Goal: Transaction & Acquisition: Obtain resource

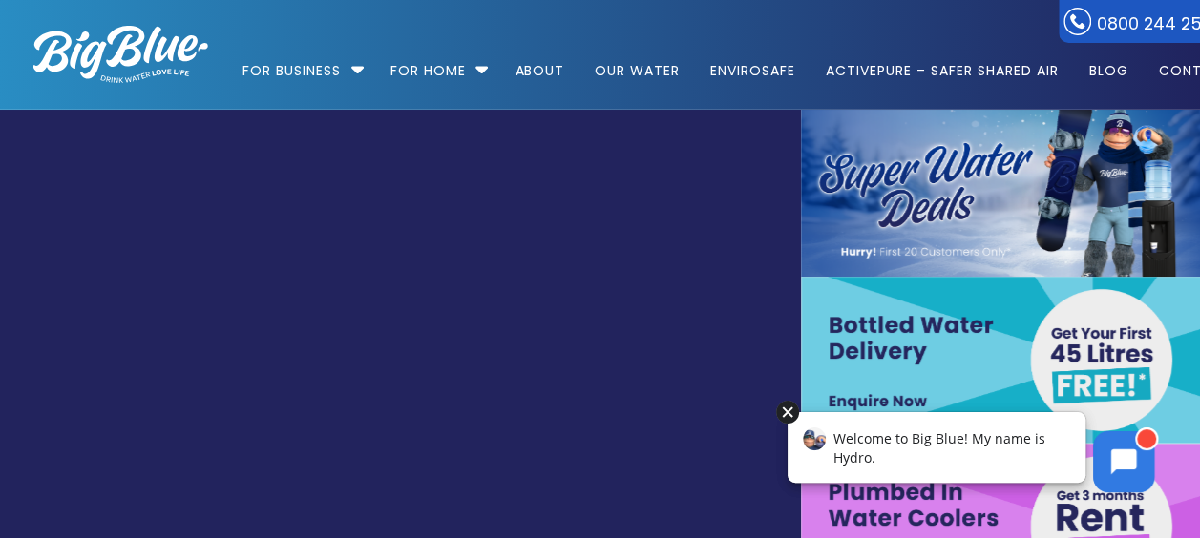
click at [790, 412] on div at bounding box center [787, 412] width 23 height 23
click at [793, 412] on div at bounding box center [787, 412] width 23 height 23
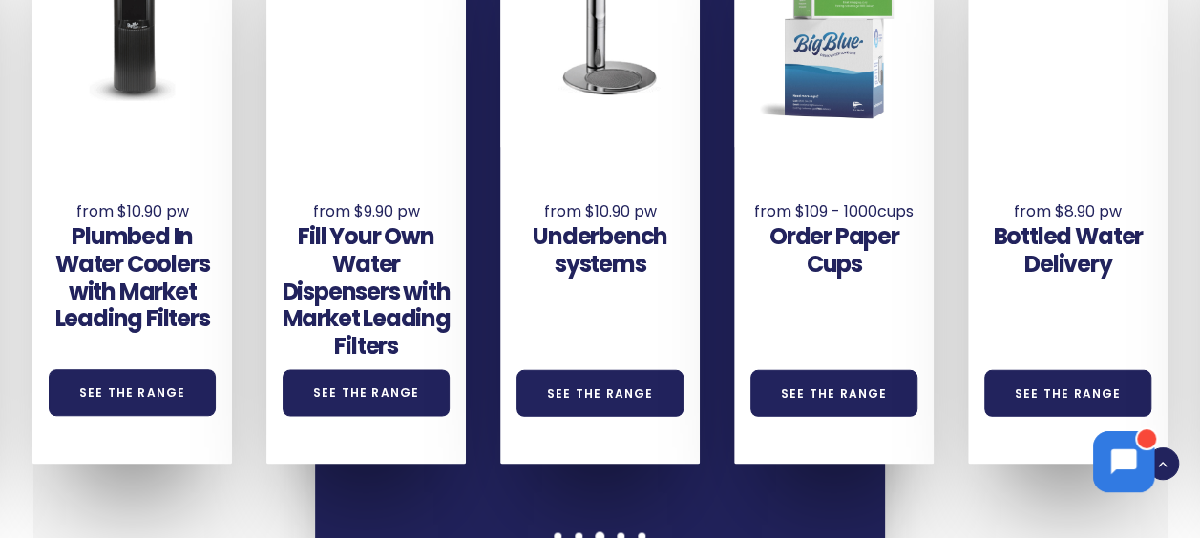
scroll to position [1337, 0]
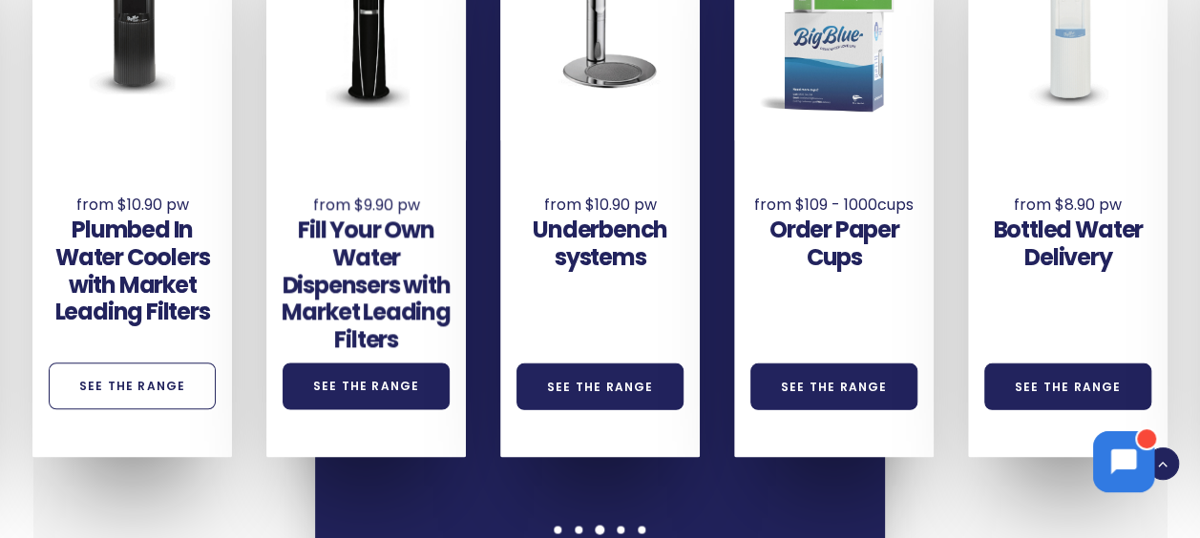
click at [162, 363] on link "See the Range" at bounding box center [133, 386] width 168 height 47
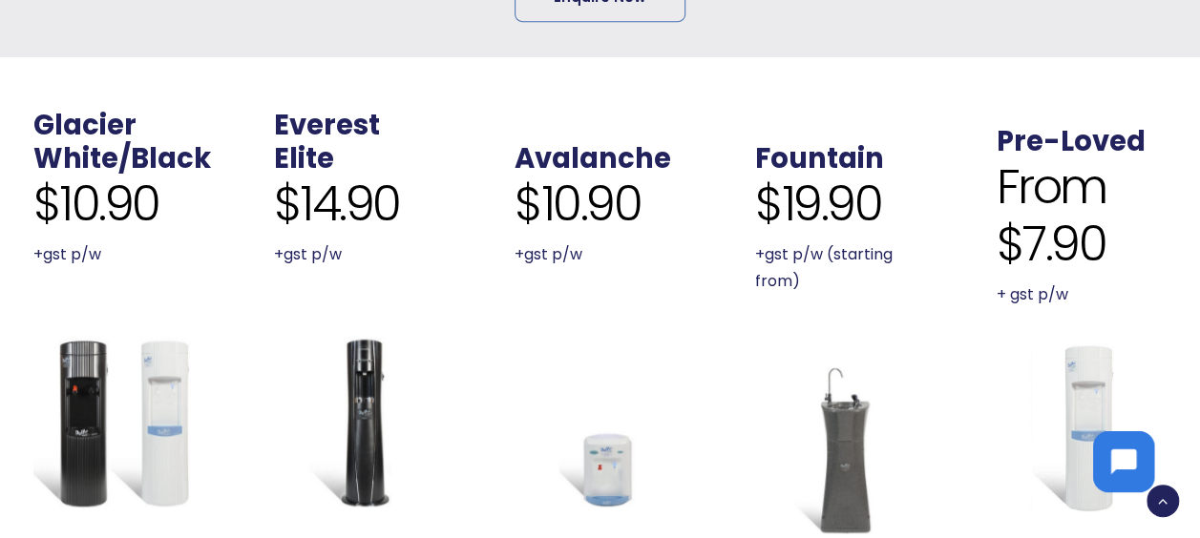
scroll to position [382, 0]
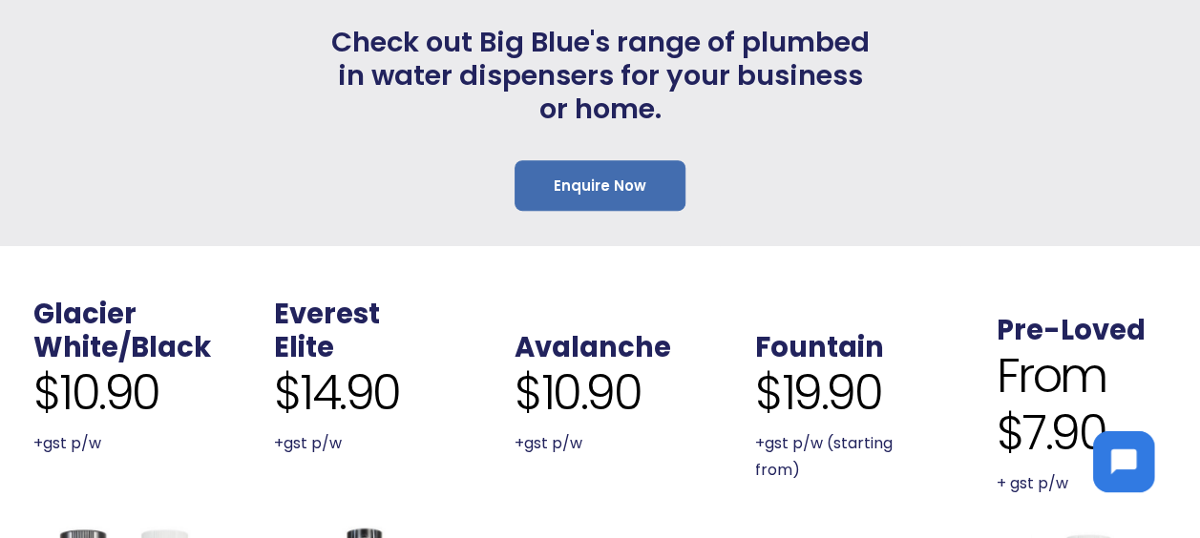
click at [592, 178] on link "Enquire Now" at bounding box center [600, 185] width 171 height 51
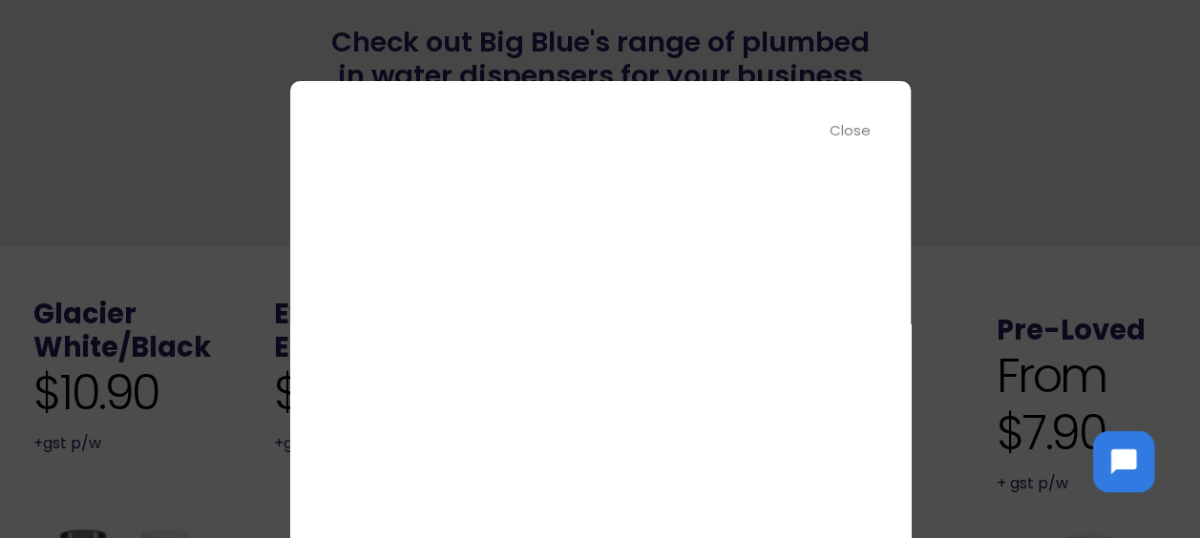
scroll to position [0, 0]
